Goal: Information Seeking & Learning: Stay updated

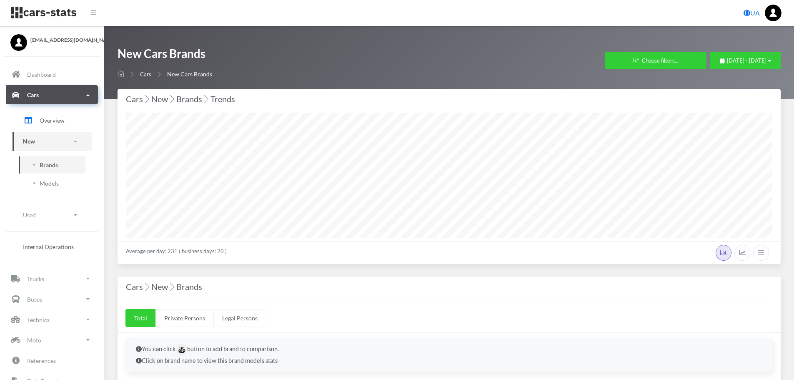
select select "25"
click at [727, 57] on span "September 1, 2025 - September 22, 2025" at bounding box center [747, 60] width 40 height 7
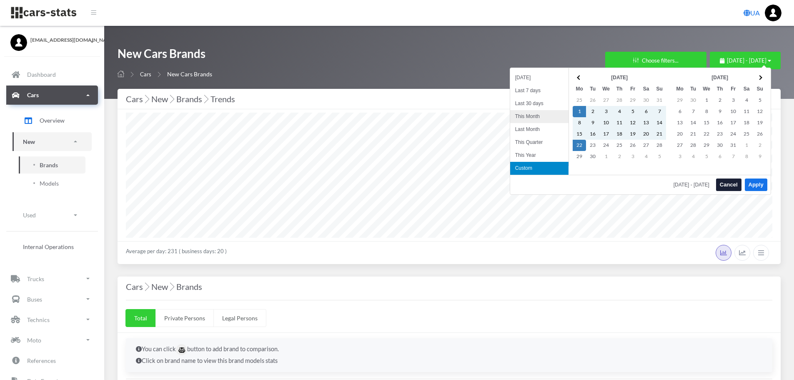
click at [546, 119] on li "This Month" at bounding box center [539, 116] width 58 height 13
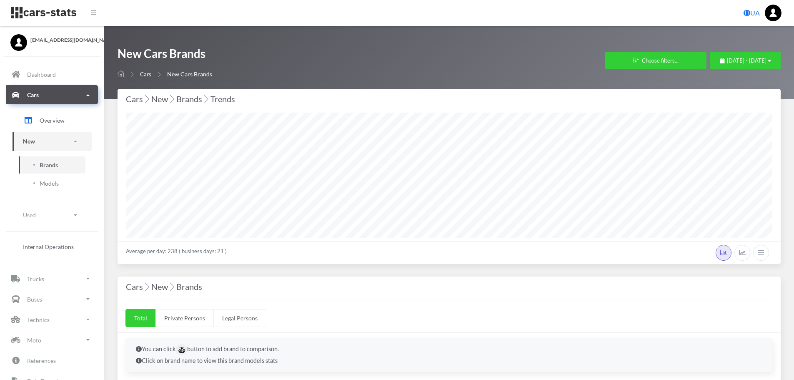
select select "25"
